Goal: Transaction & Acquisition: Purchase product/service

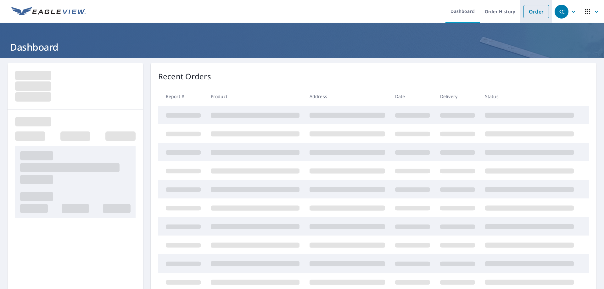
click at [529, 14] on link "Order" at bounding box center [535, 11] width 25 height 13
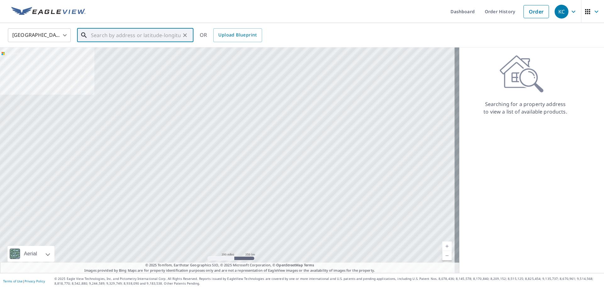
click at [131, 35] on input "text" at bounding box center [136, 35] width 90 height 18
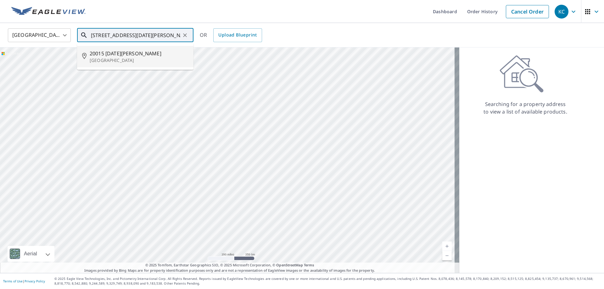
click at [165, 57] on p "[GEOGRAPHIC_DATA]" at bounding box center [139, 60] width 99 height 6
type input "[STREET_ADDRESS][DATE][PERSON_NAME]"
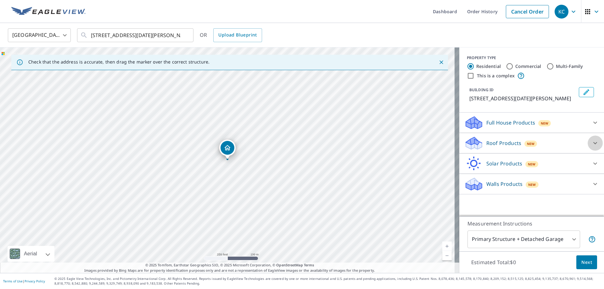
click at [593, 143] on icon at bounding box center [595, 143] width 4 height 2
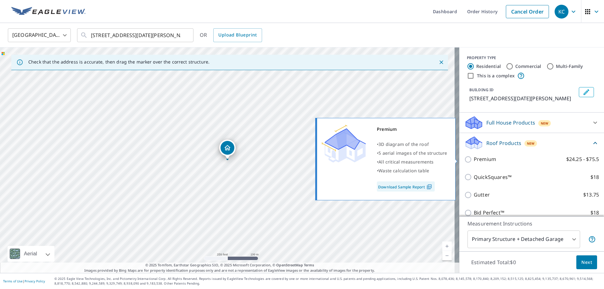
click at [464, 161] on input "Premium $24.25 - $75.5" at bounding box center [468, 160] width 9 height 8
checkbox input "true"
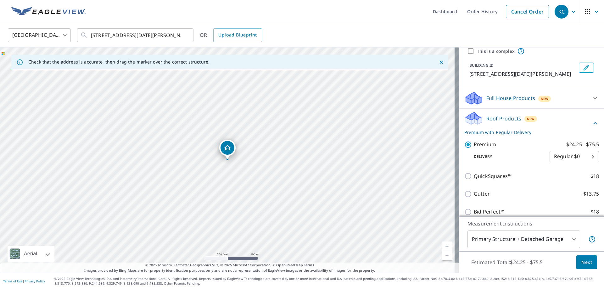
scroll to position [41, 0]
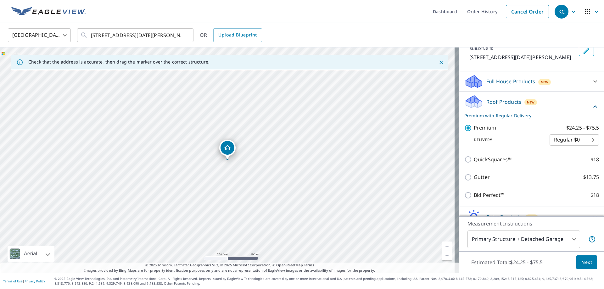
click at [571, 237] on body "KC KC Dashboard Order History Cancel Order KC [GEOGRAPHIC_DATA] [GEOGRAPHIC_DAT…" at bounding box center [302, 144] width 604 height 289
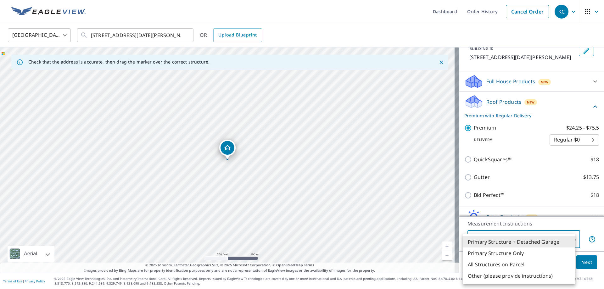
click at [523, 262] on li "All Structures on Parcel" at bounding box center [519, 264] width 113 height 11
type input "3"
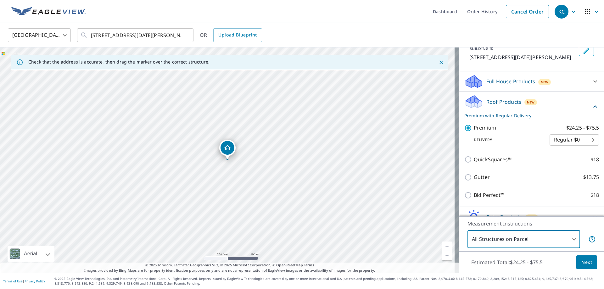
click at [585, 262] on span "Next" at bounding box center [586, 262] width 11 height 8
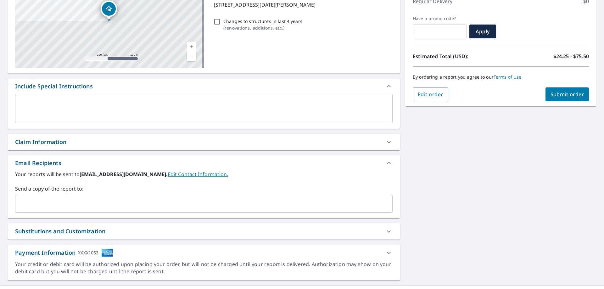
scroll to position [107, 0]
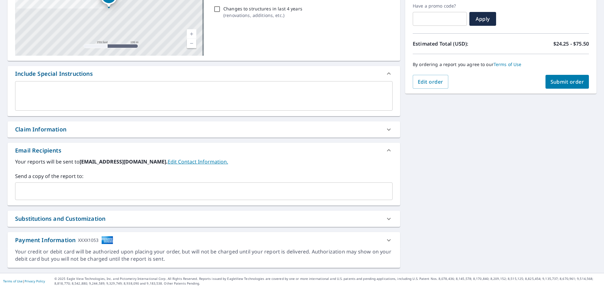
click at [115, 132] on div "Claim Information" at bounding box center [198, 129] width 366 height 8
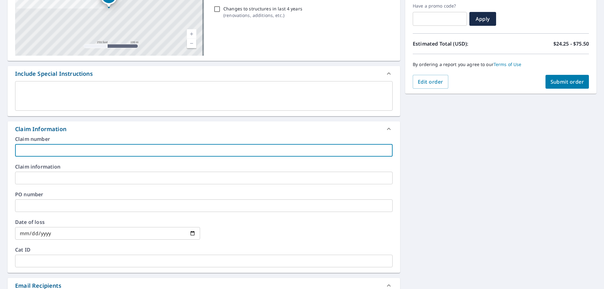
click at [148, 148] on input "text" at bounding box center [203, 150] width 377 height 13
paste input "53-70M2-37N"
type input "53-70M2-37N"
click at [168, 178] on input "text" at bounding box center [203, 178] width 377 height 13
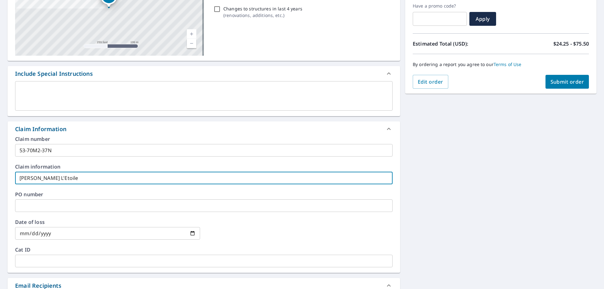
type input "[PERSON_NAME] L'Etoile"
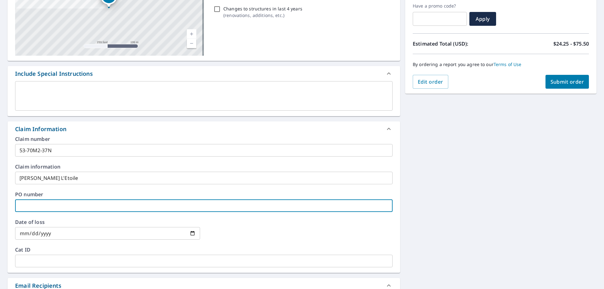
click at [101, 203] on input "text" at bounding box center [203, 205] width 377 height 13
paste input "83-GW-F406-7"
type input "83-GW-F406-7"
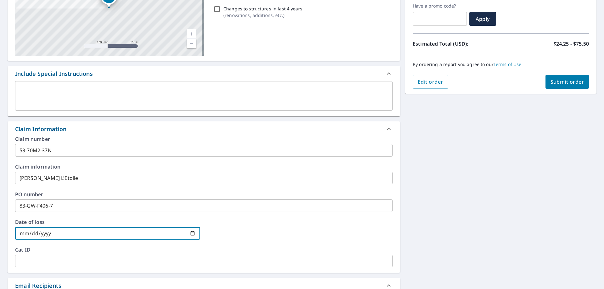
click at [151, 235] on input "date" at bounding box center [107, 233] width 185 height 13
type input "[DATE]"
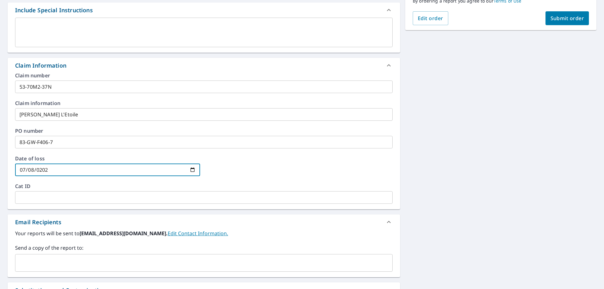
scroll to position [242, 0]
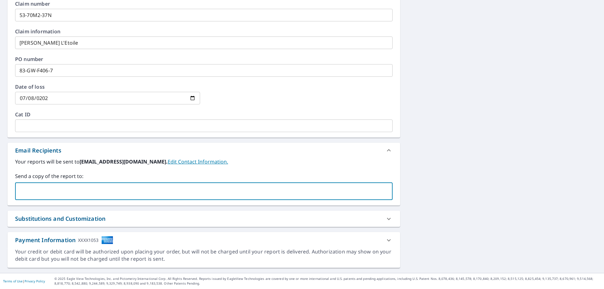
click at [141, 191] on input "text" at bounding box center [199, 191] width 362 height 12
type input "[EMAIL_ADDRESS][DOMAIN_NAME]"
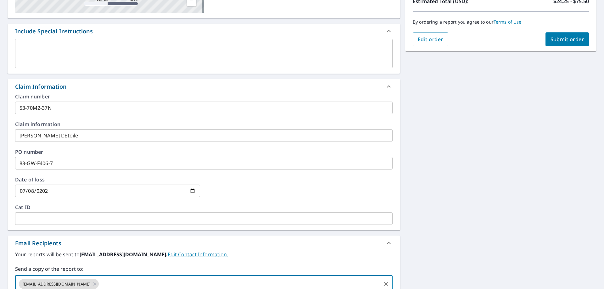
scroll to position [53, 0]
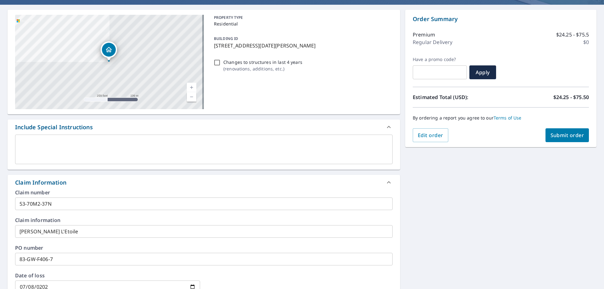
click at [559, 138] on span "Submit order" at bounding box center [567, 135] width 34 height 7
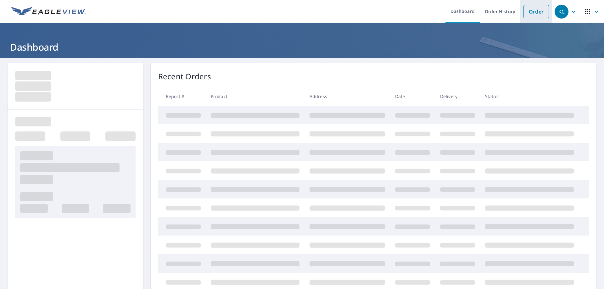
click at [533, 13] on link "Order" at bounding box center [535, 11] width 25 height 13
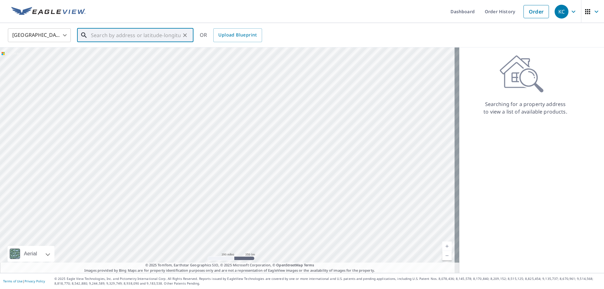
click at [176, 42] on input "text" at bounding box center [136, 35] width 90 height 18
click at [135, 54] on span "1023 Baymeadow Dr" at bounding box center [139, 54] width 99 height 8
type input "1023 Baymeadow Dr Houston, TX 77062"
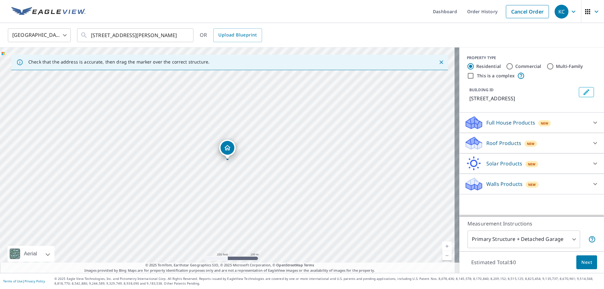
click at [227, 146] on icon "Dropped pin, building 1, Residential property, 1023 Baymeadow Dr Houston, TX 77…" at bounding box center [227, 147] width 6 height 5
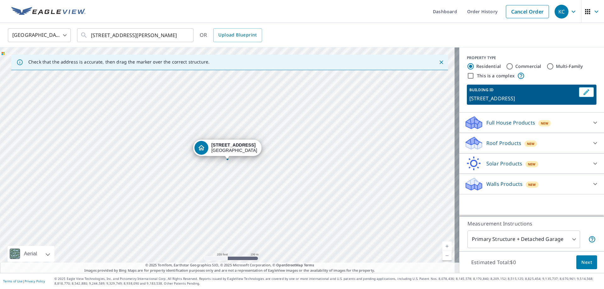
click at [592, 143] on icon at bounding box center [595, 143] width 8 height 8
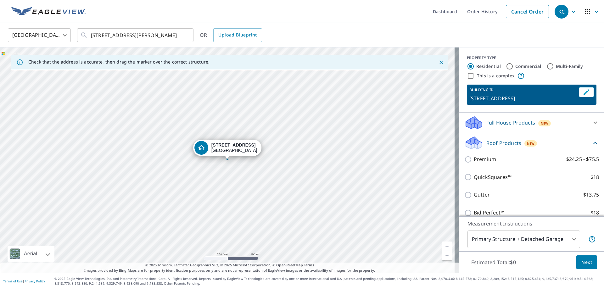
click at [590, 122] on div at bounding box center [594, 122] width 15 height 15
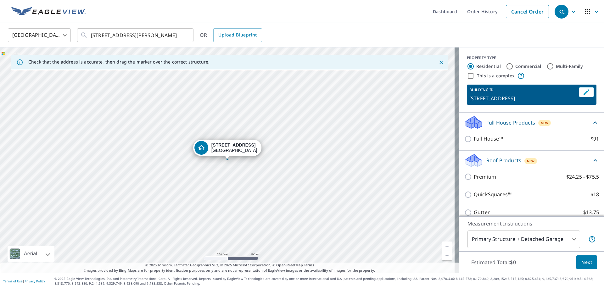
click at [590, 122] on div "Full House Products New Full House™ $91" at bounding box center [531, 132] width 145 height 38
click at [591, 122] on icon at bounding box center [595, 123] width 8 height 8
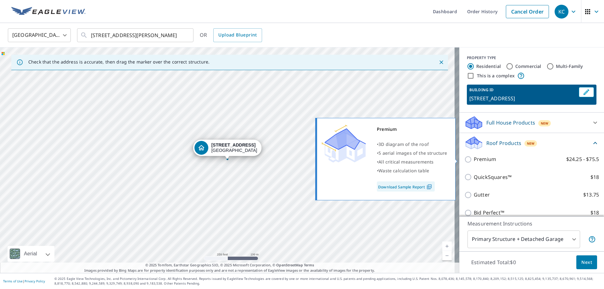
click at [465, 160] on input "Premium $24.25 - $75.5" at bounding box center [468, 160] width 9 height 8
checkbox input "true"
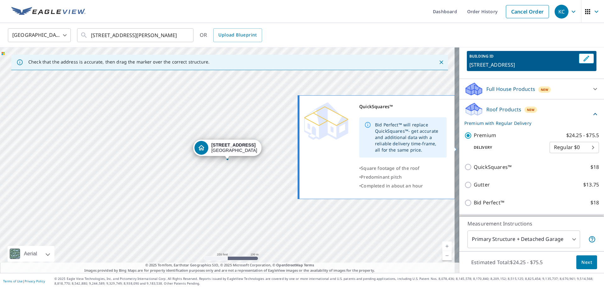
scroll to position [73, 0]
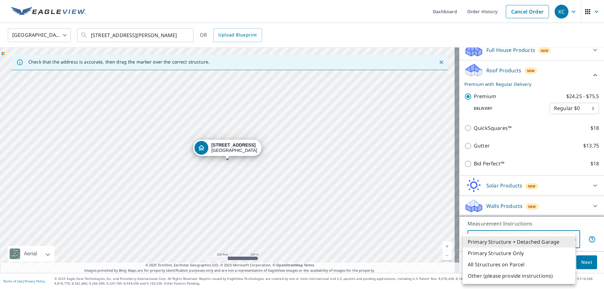
click at [569, 238] on body "KC KC Dashboard Order History Cancel Order KC United States US ​ 1023 Baymeadow…" at bounding box center [302, 144] width 604 height 289
click at [497, 264] on li "All Structures on Parcel" at bounding box center [519, 264] width 113 height 11
type input "3"
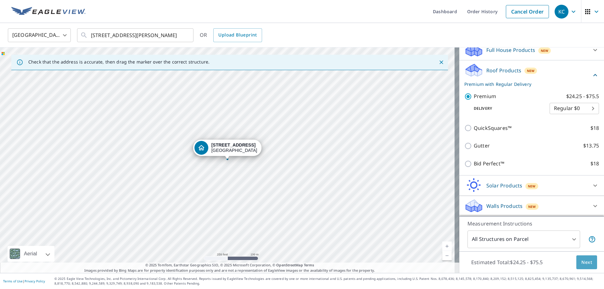
click at [584, 263] on span "Next" at bounding box center [586, 262] width 11 height 8
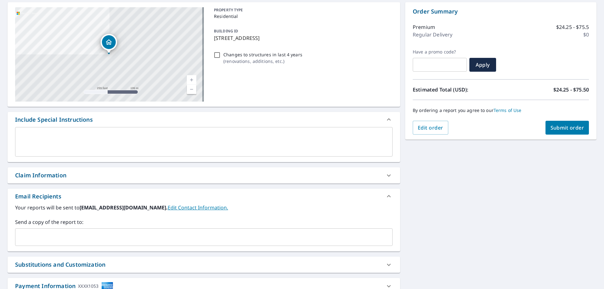
scroll to position [107, 0]
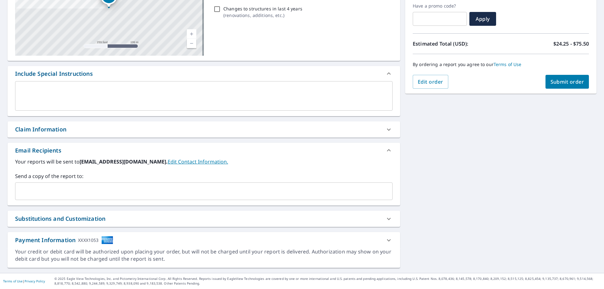
click at [201, 128] on div "Claim Information" at bounding box center [198, 129] width 366 height 8
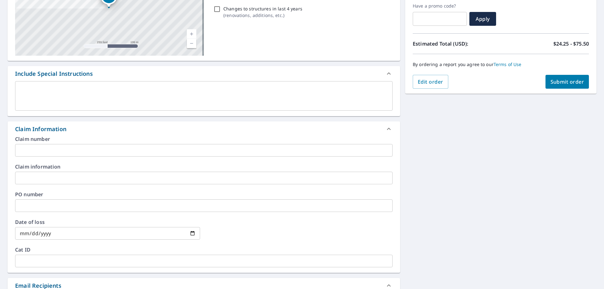
click at [82, 148] on input "text" at bounding box center [203, 150] width 377 height 13
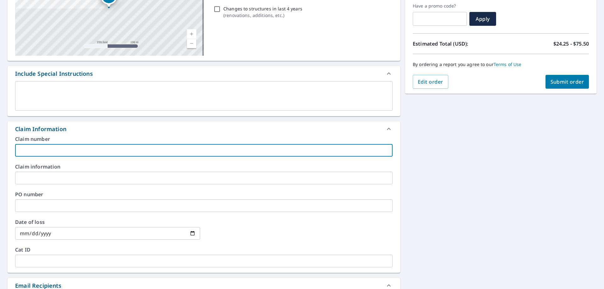
paste input "1257321"
type input "1257321"
click at [154, 177] on input "text" at bounding box center [203, 178] width 377 height 13
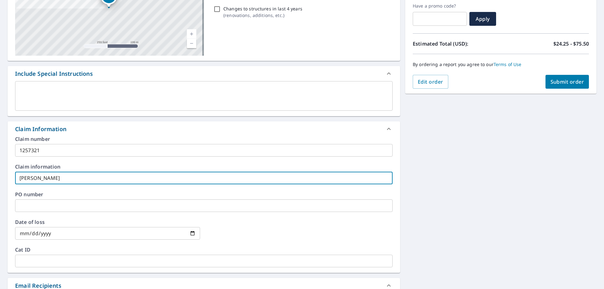
type input "Rebekah Lyles"
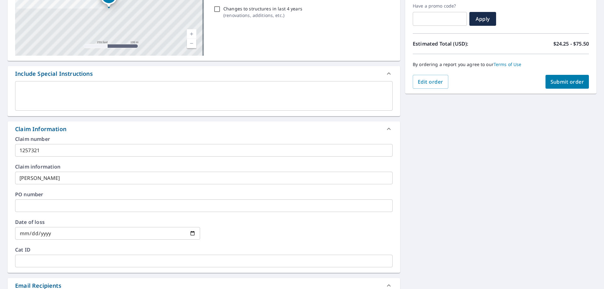
click at [63, 205] on input "text" at bounding box center [203, 205] width 377 height 13
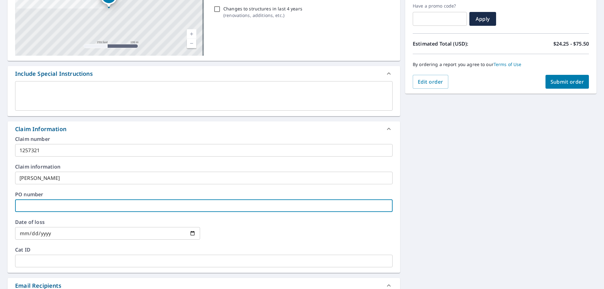
paste input "TFPH0700243922"
type input "TFPH0700243922"
click at [167, 234] on input "date" at bounding box center [107, 233] width 185 height 13
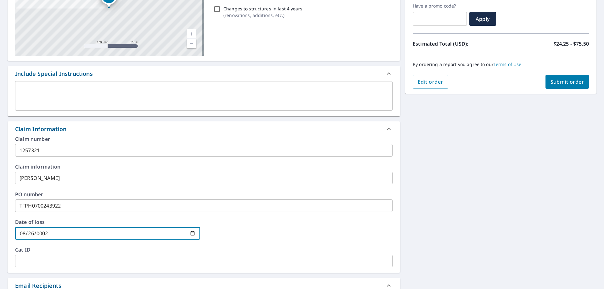
type input "0025-08-26"
click at [128, 238] on input "0025-08-26" at bounding box center [107, 233] width 185 height 13
type input "2025-08-26"
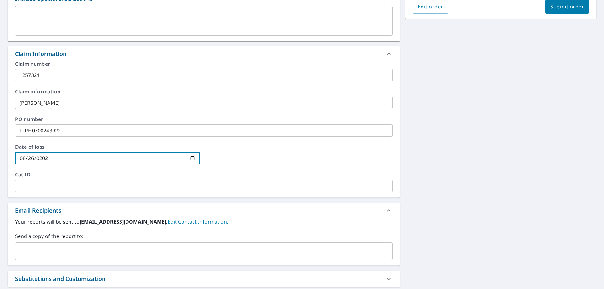
scroll to position [242, 0]
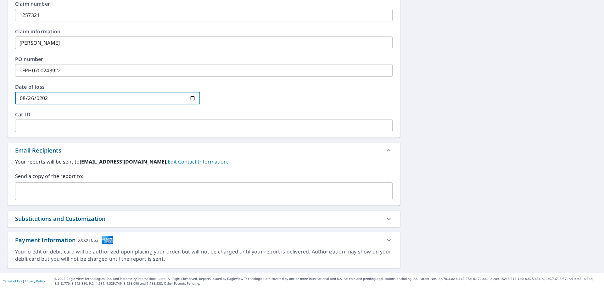
click at [119, 197] on div "​" at bounding box center [203, 191] width 377 height 18
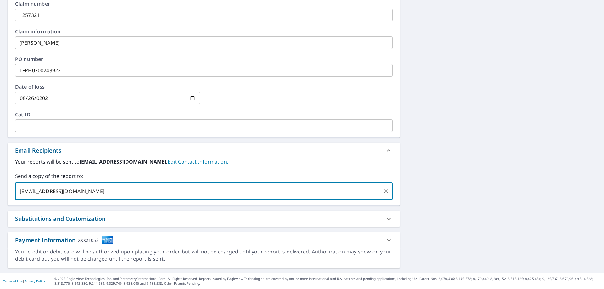
type input "[EMAIL_ADDRESS][DOMAIN_NAME]"
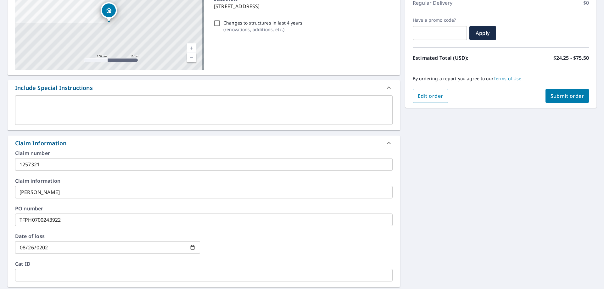
scroll to position [22, 0]
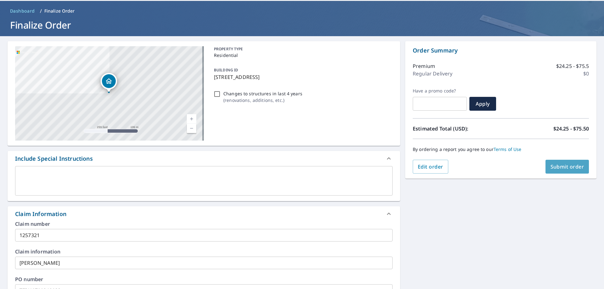
click at [576, 164] on span "Submit order" at bounding box center [567, 166] width 34 height 7
